Goal: Transaction & Acquisition: Purchase product/service

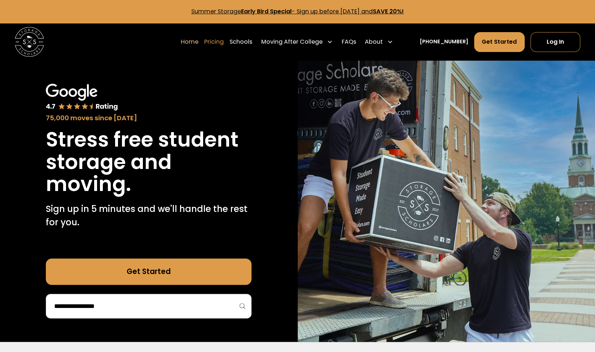
click at [224, 43] on link "Pricing" at bounding box center [213, 42] width 19 height 21
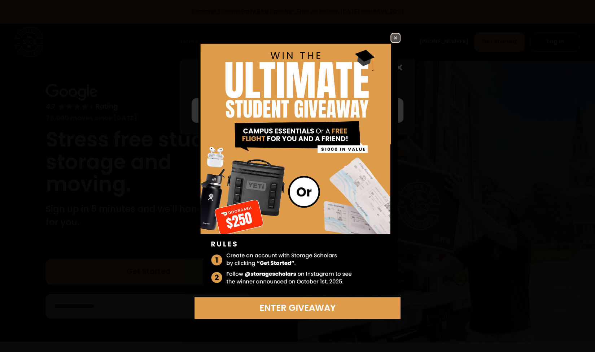
click at [398, 37] on img at bounding box center [395, 38] width 9 height 9
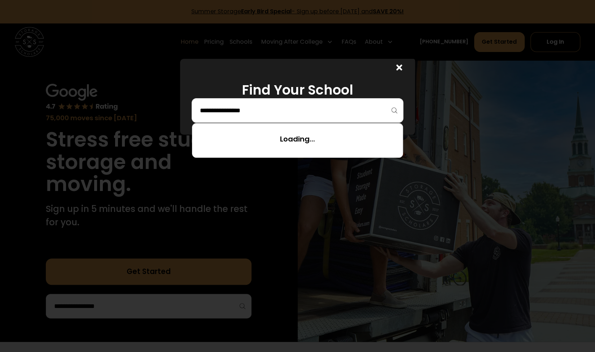
click at [286, 105] on input "search" at bounding box center [297, 110] width 196 height 12
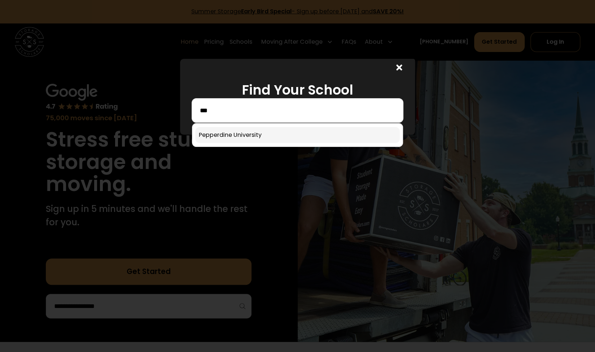
type input "***"
click at [262, 133] on link at bounding box center [297, 135] width 204 height 16
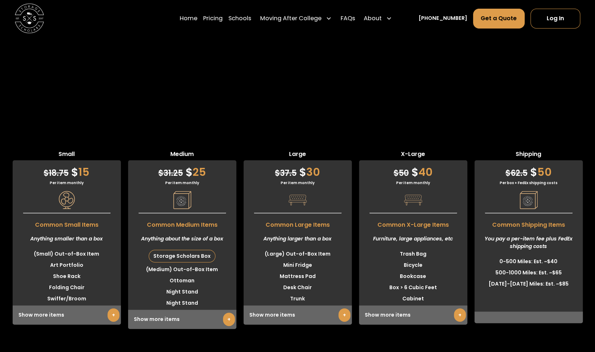
scroll to position [1881, 0]
